Goal: Task Accomplishment & Management: Use online tool/utility

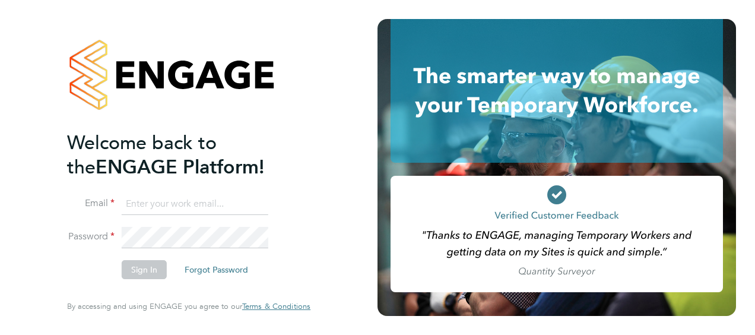
type input "wayne.orchard@vistry.co.uk"
click at [155, 267] on button "Sign In" at bounding box center [144, 269] width 45 height 19
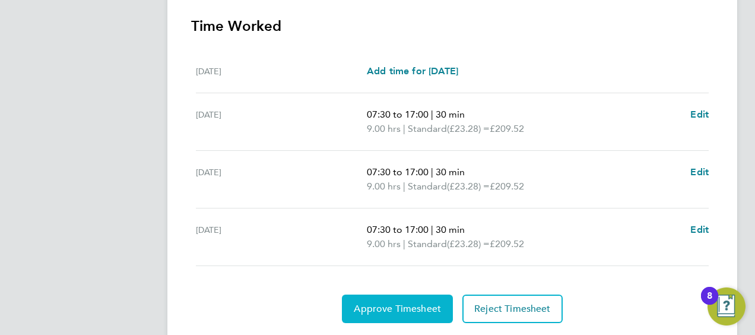
scroll to position [372, 0]
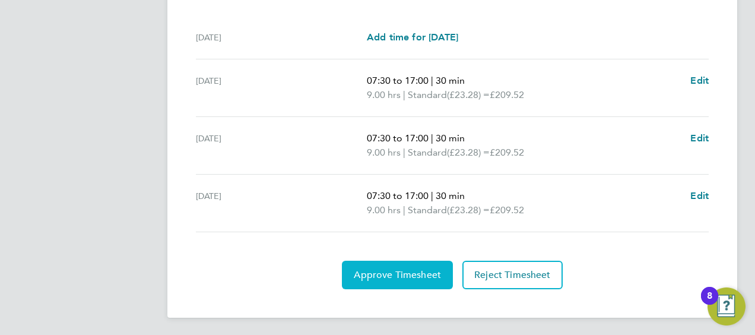
click at [407, 275] on span "Approve Timesheet" at bounding box center [397, 275] width 87 height 12
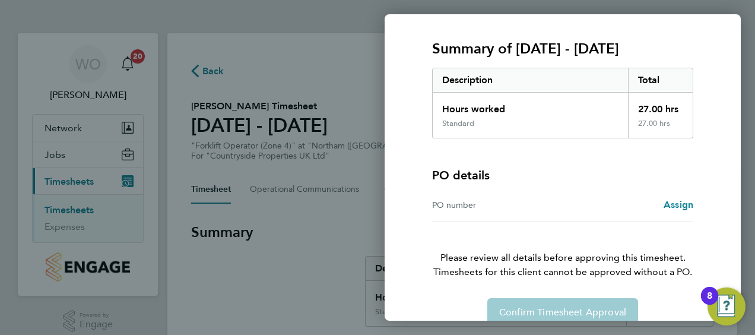
scroll to position [165, 0]
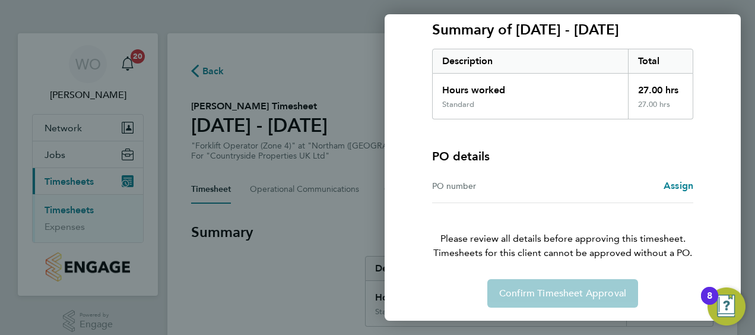
click at [550, 289] on div "Confirm Timesheet Approval" at bounding box center [563, 293] width 290 height 29
click at [203, 68] on div "Back Timesheet approval of [PERSON_NAME] Forklift Operator (Zone 4) · Countrysi…" at bounding box center [377, 167] width 755 height 335
